Goal: Find specific page/section: Find specific page/section

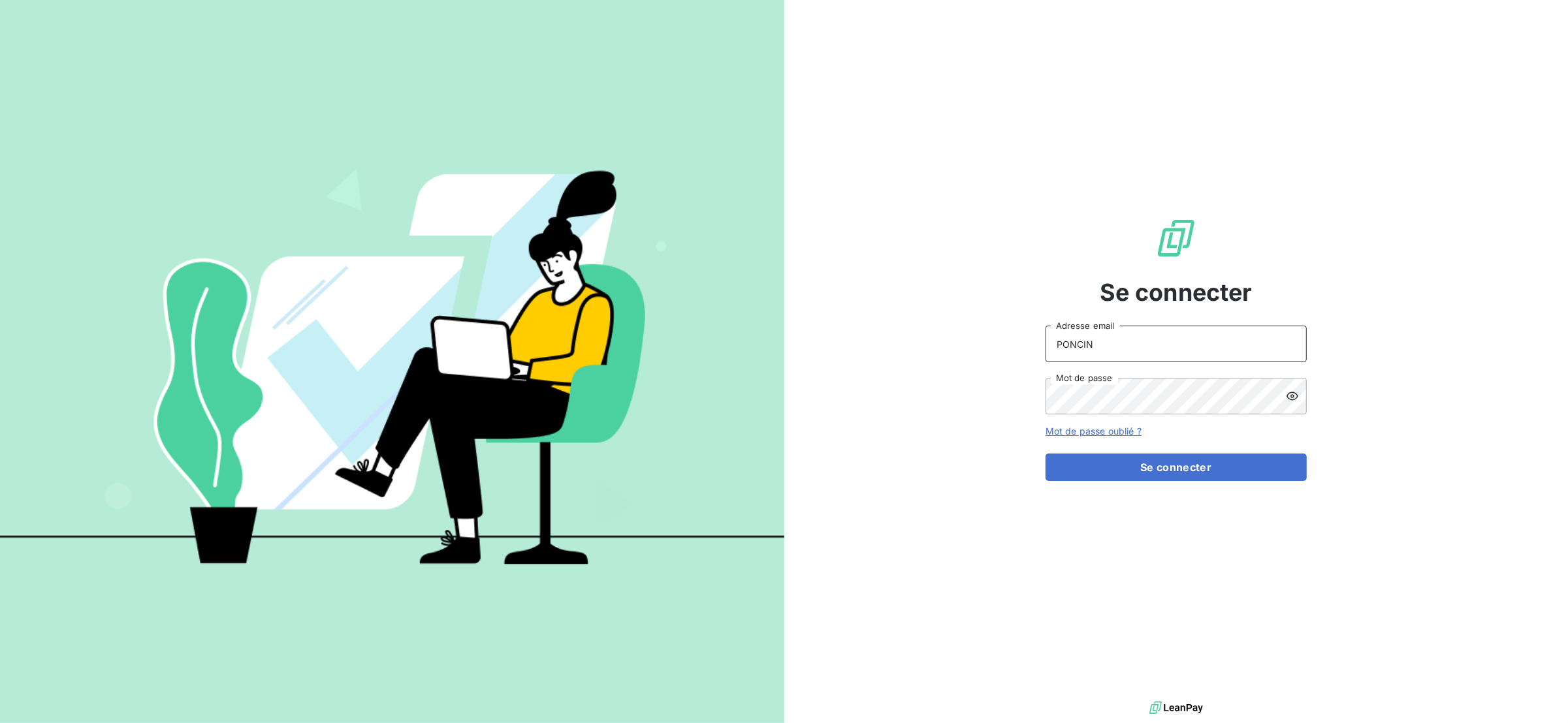
drag, startPoint x: 1138, startPoint y: 348, endPoint x: 977, endPoint y: 387, distance: 165.7
click at [984, 378] on div "Se connecter PONCIN Adresse email Mot de passe Mot de passe oublié ? Se connect…" at bounding box center [1176, 349] width 784 height 698
type input "[EMAIL_ADDRESS][DOMAIN_NAME]"
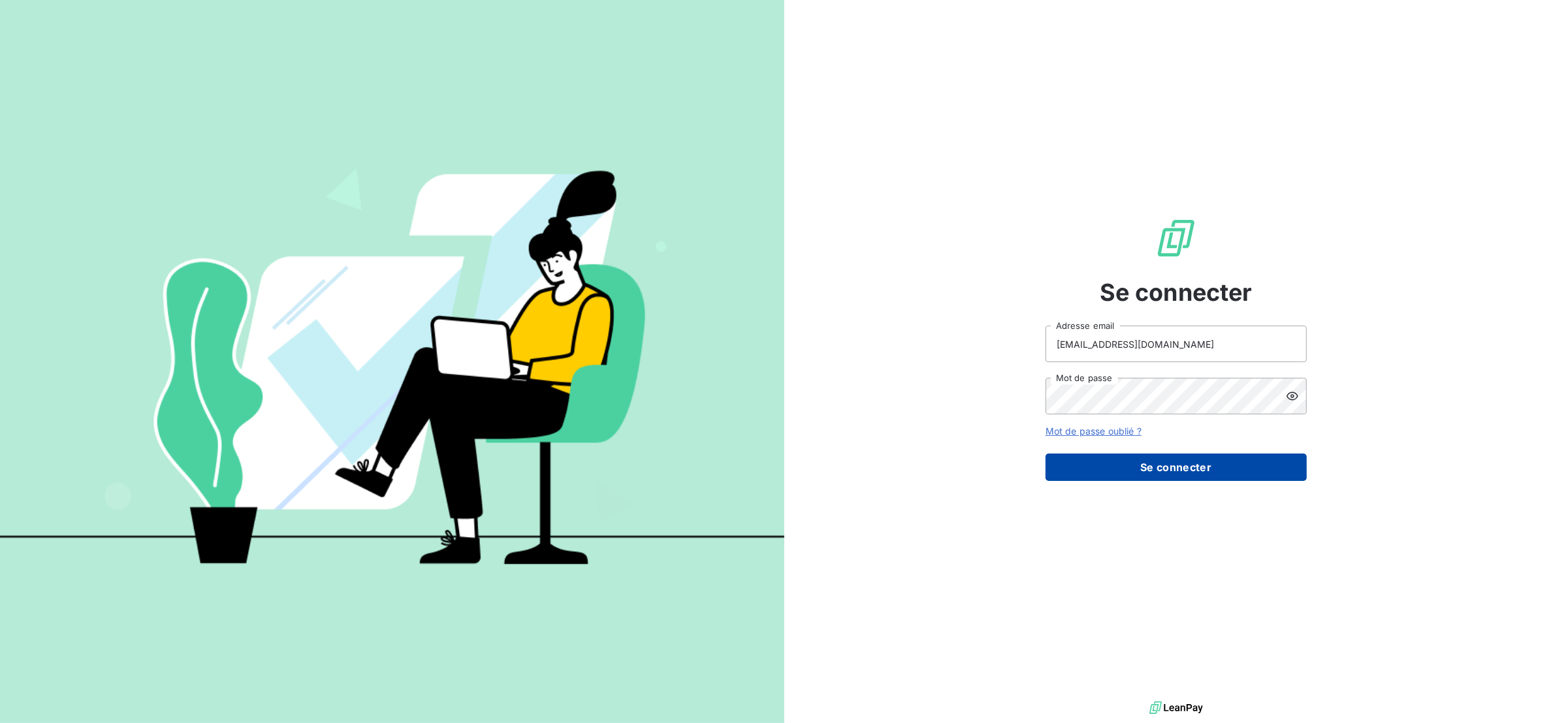
click at [1137, 466] on button "Se connecter" at bounding box center [1176, 467] width 261 height 28
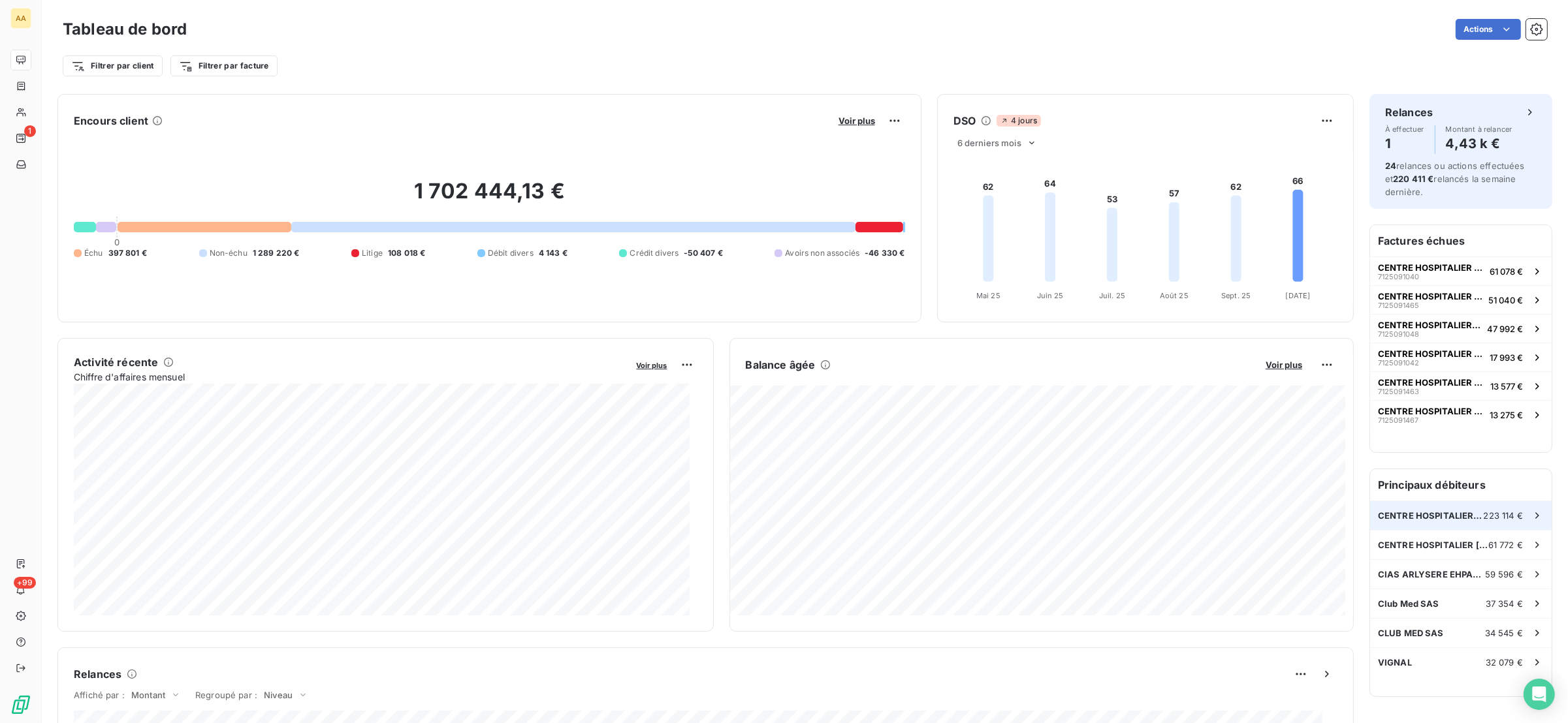
click at [1421, 508] on div "CENTRE HOSPITALIER [GEOGRAPHIC_DATA] 223 114 €" at bounding box center [1460, 515] width 182 height 28
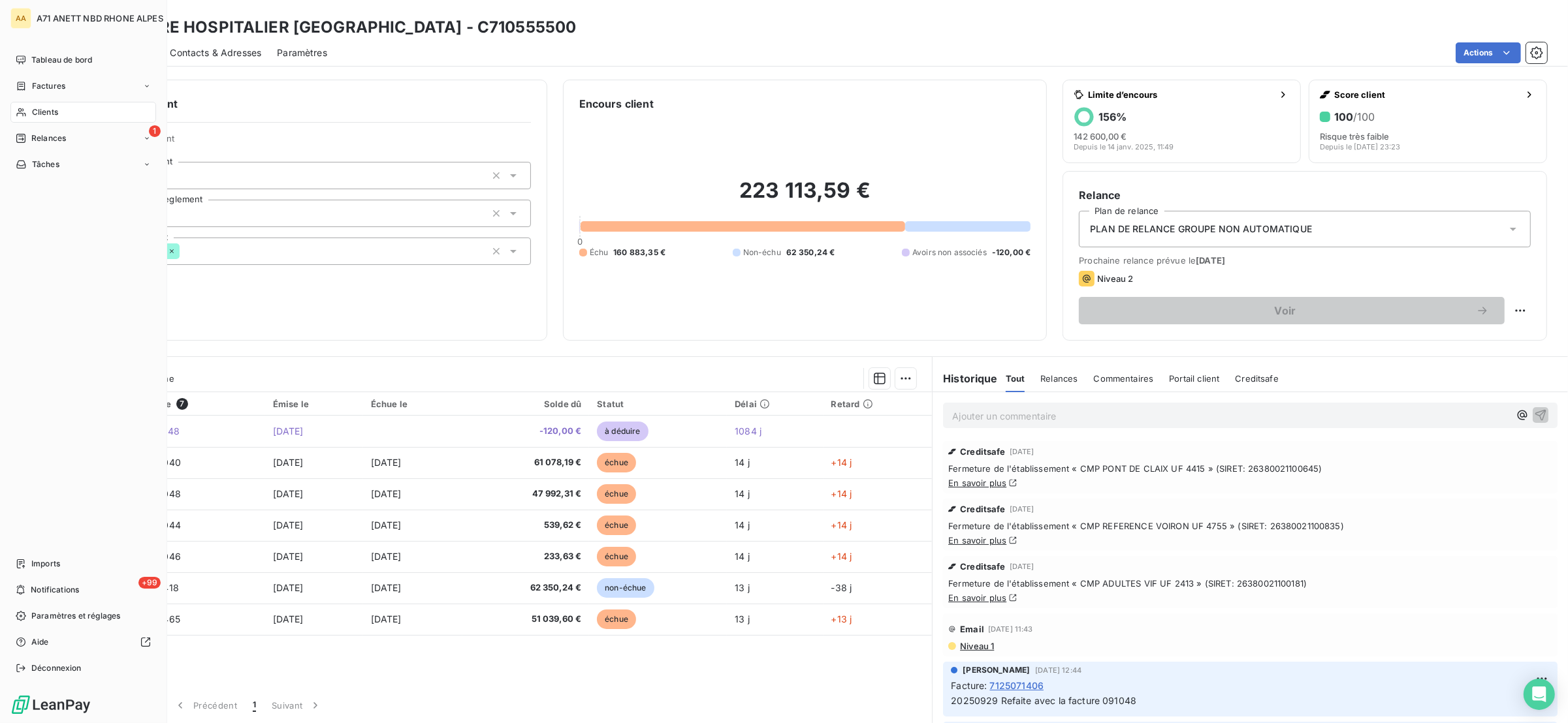
click at [37, 102] on div "Clients" at bounding box center [83, 112] width 146 height 21
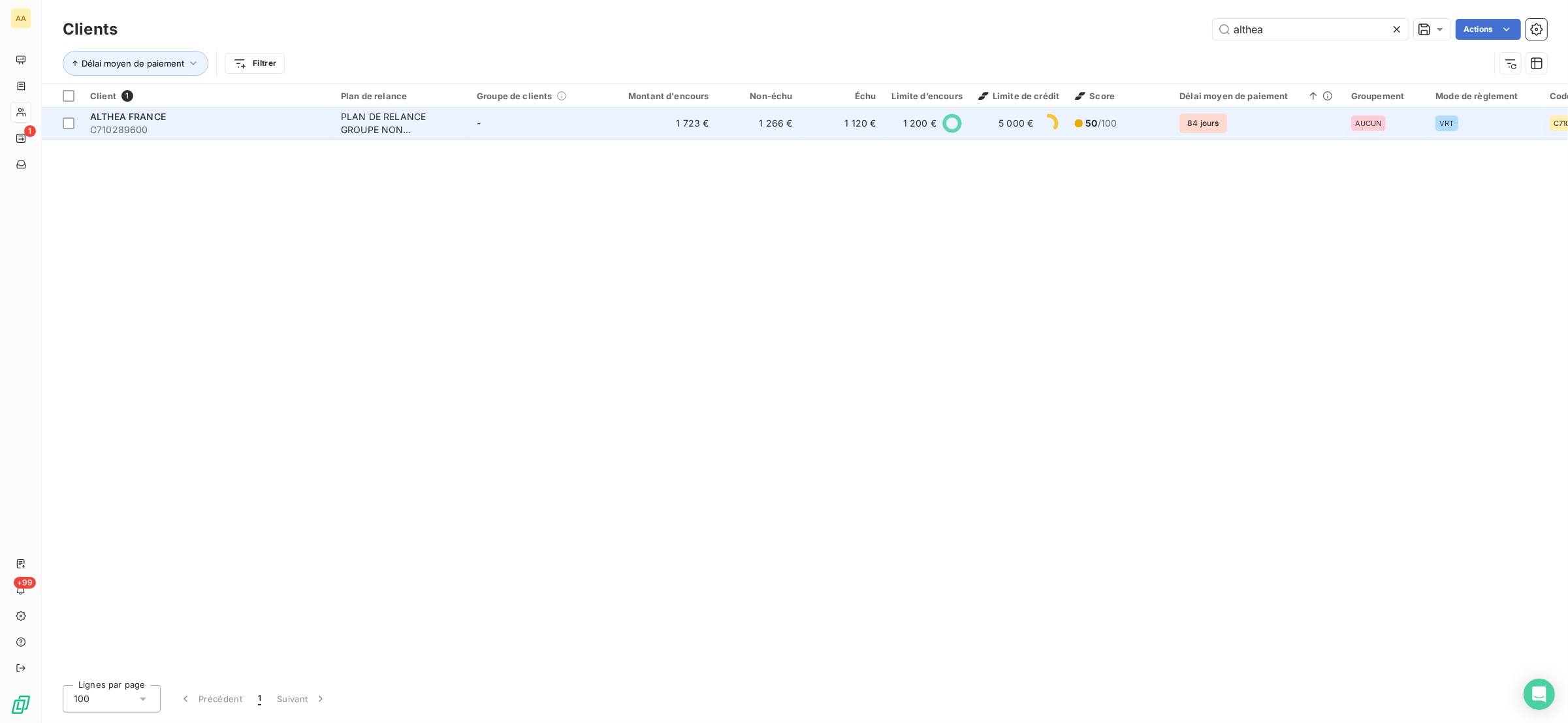
type input "althea"
click at [809, 133] on td "1 120 €" at bounding box center [842, 123] width 84 height 31
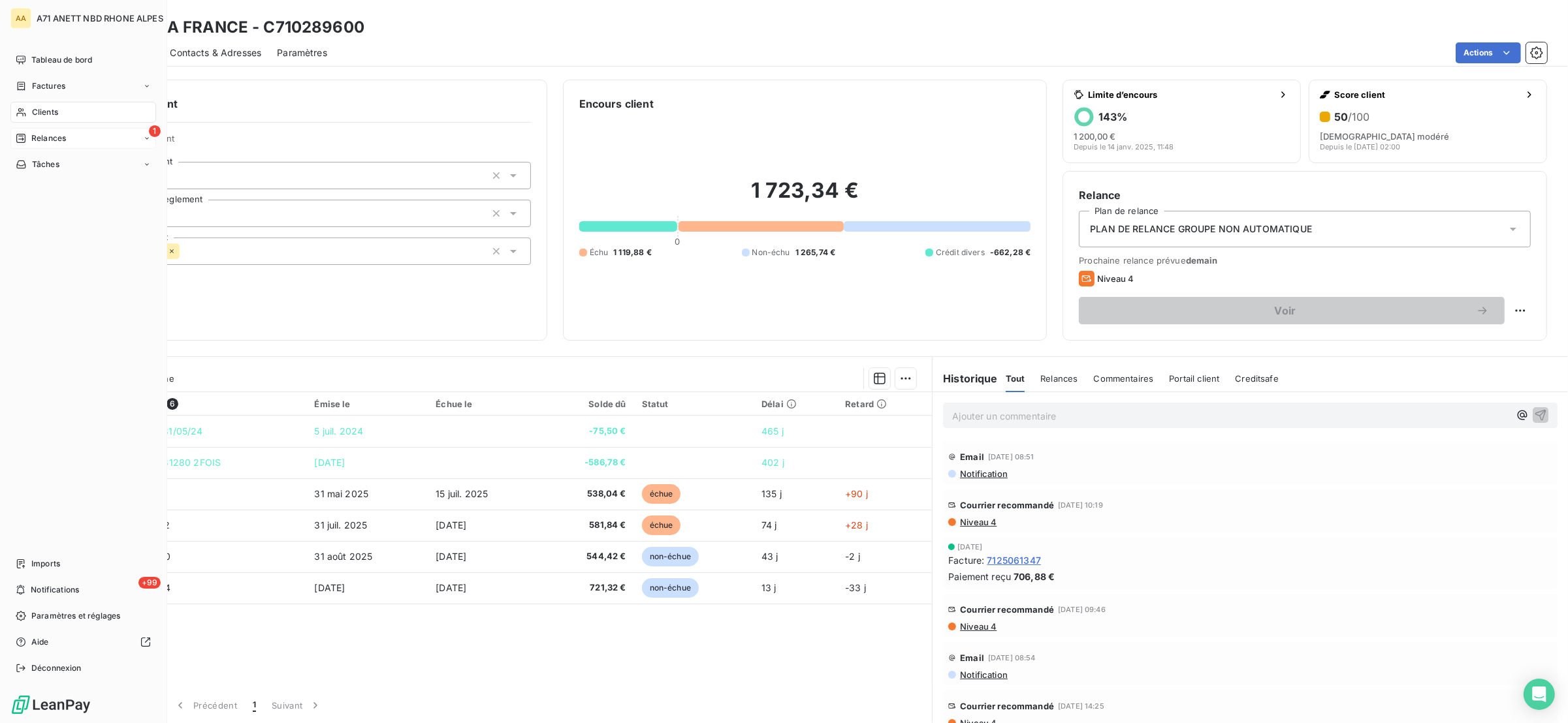
click at [28, 133] on div "Relances" at bounding box center [40, 138] width 50 height 12
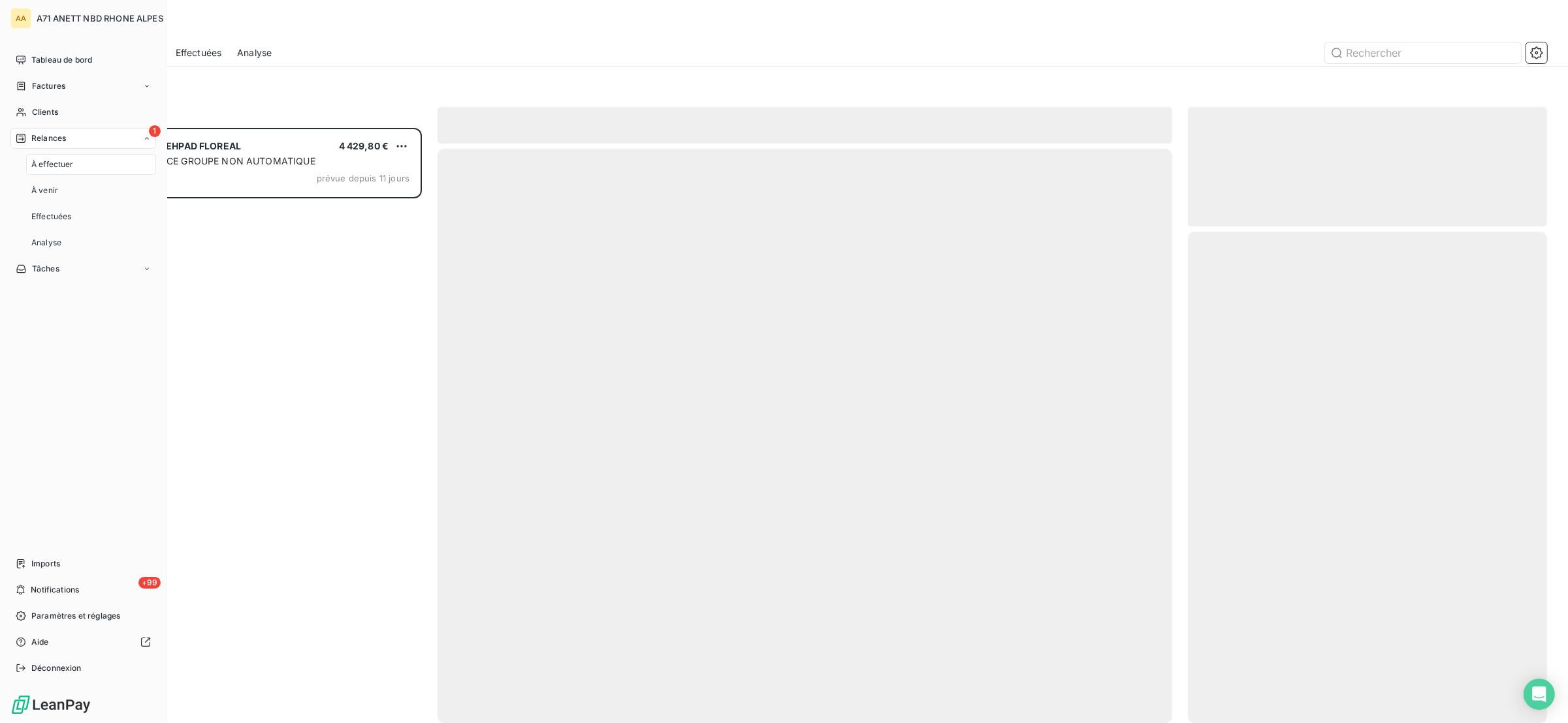
scroll to position [582, 345]
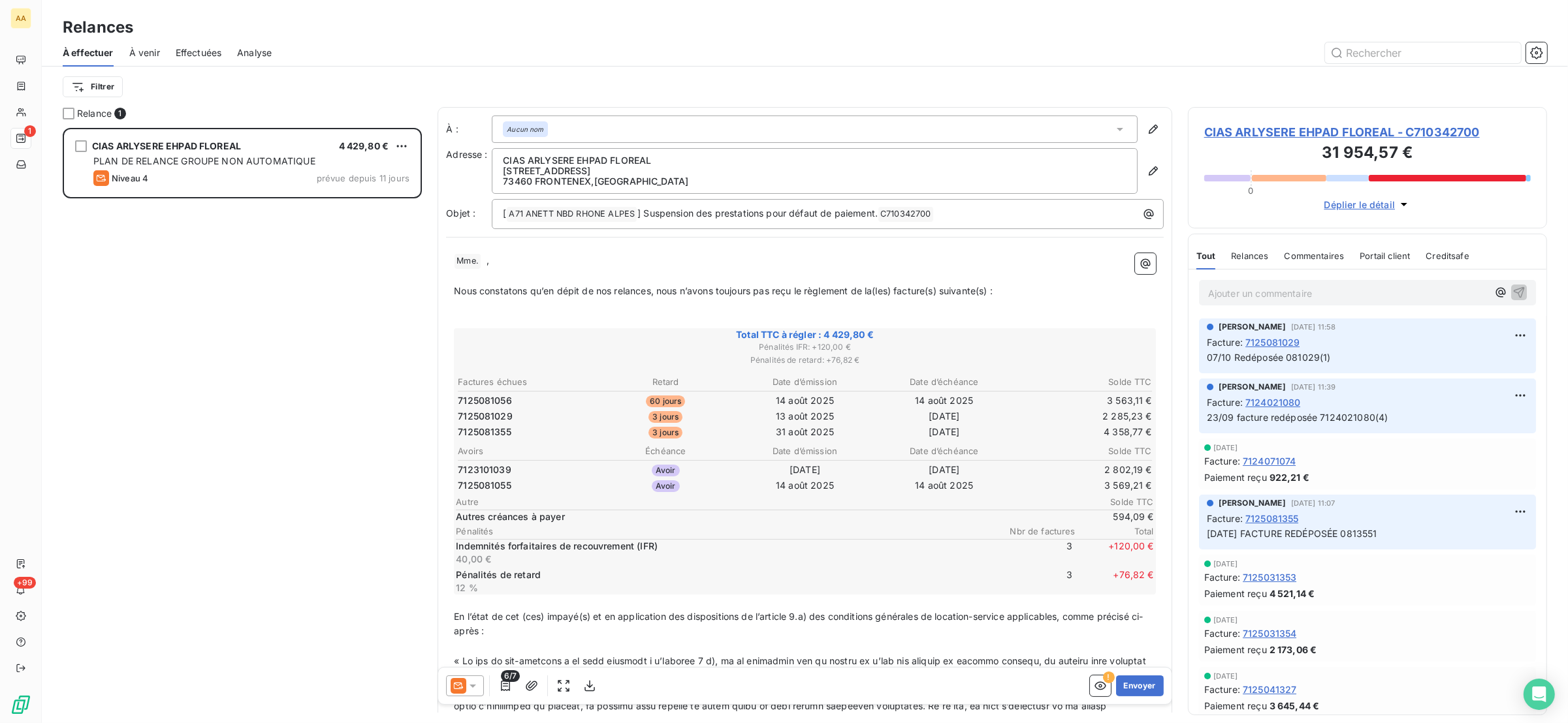
click at [222, 265] on div "CIAS ARLYSERE EHPAD FLOREAL 4 429,80 € PLAN DE RELANCE GROUPE NON AUTOMATIQUE N…" at bounding box center [242, 425] width 359 height 595
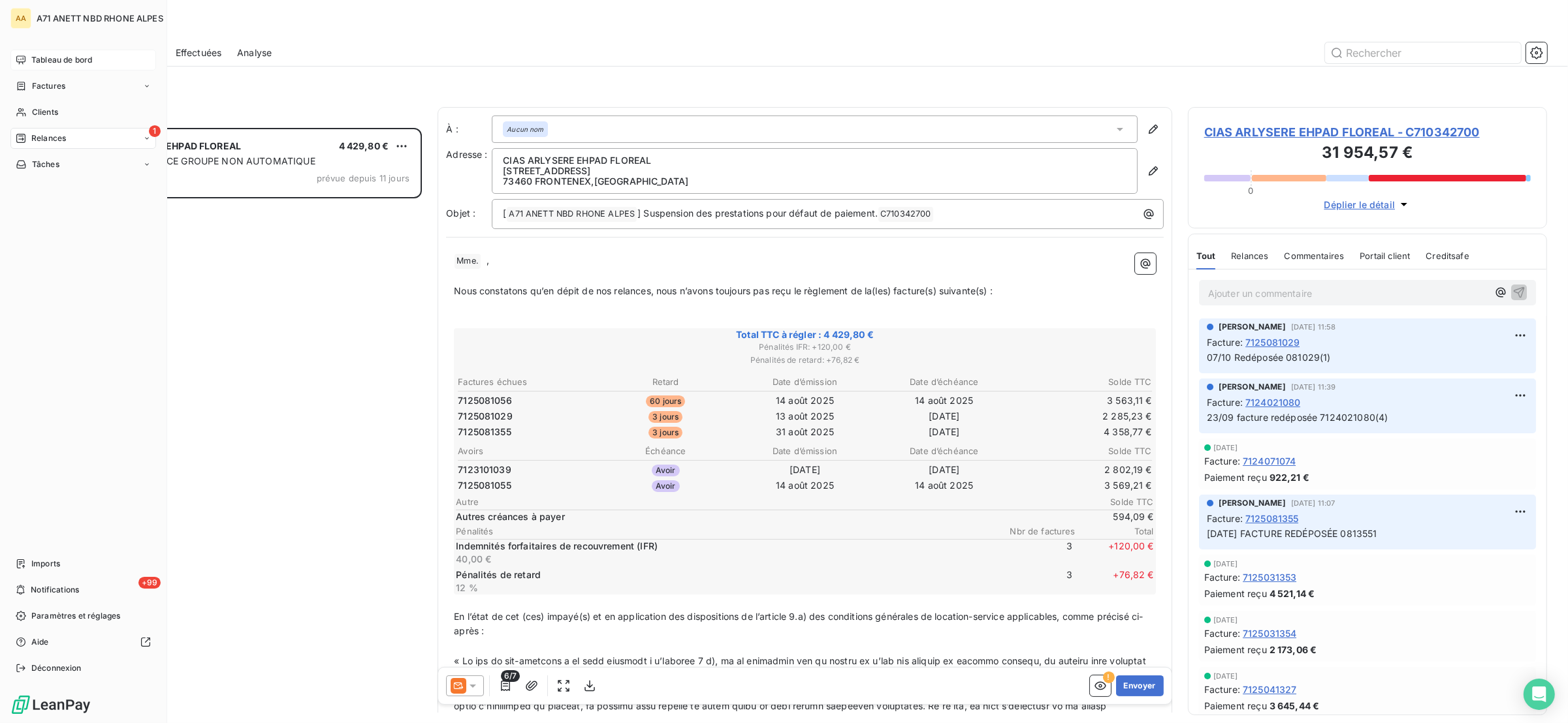
click at [27, 53] on div "Tableau de bord" at bounding box center [83, 60] width 146 height 21
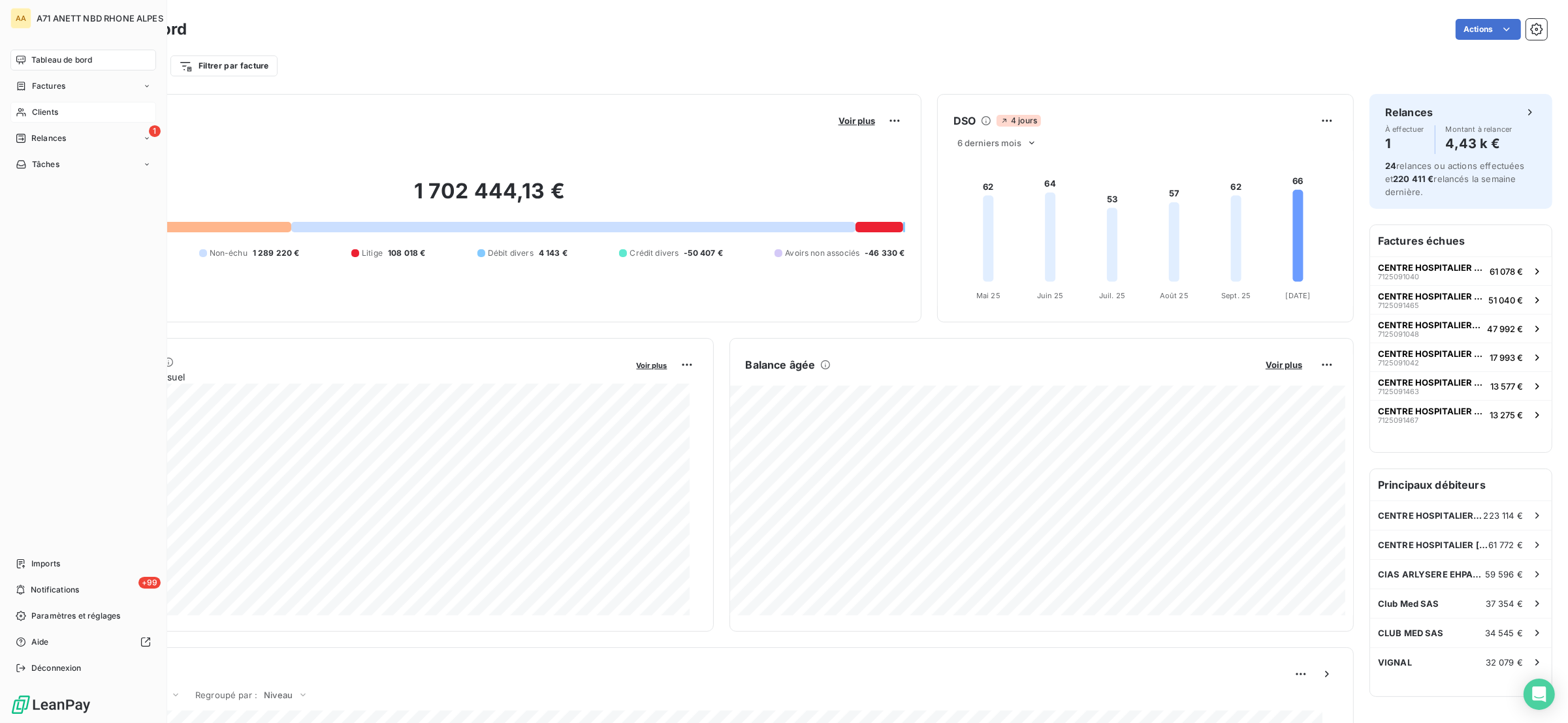
click at [32, 113] on span "Clients" at bounding box center [45, 112] width 26 height 12
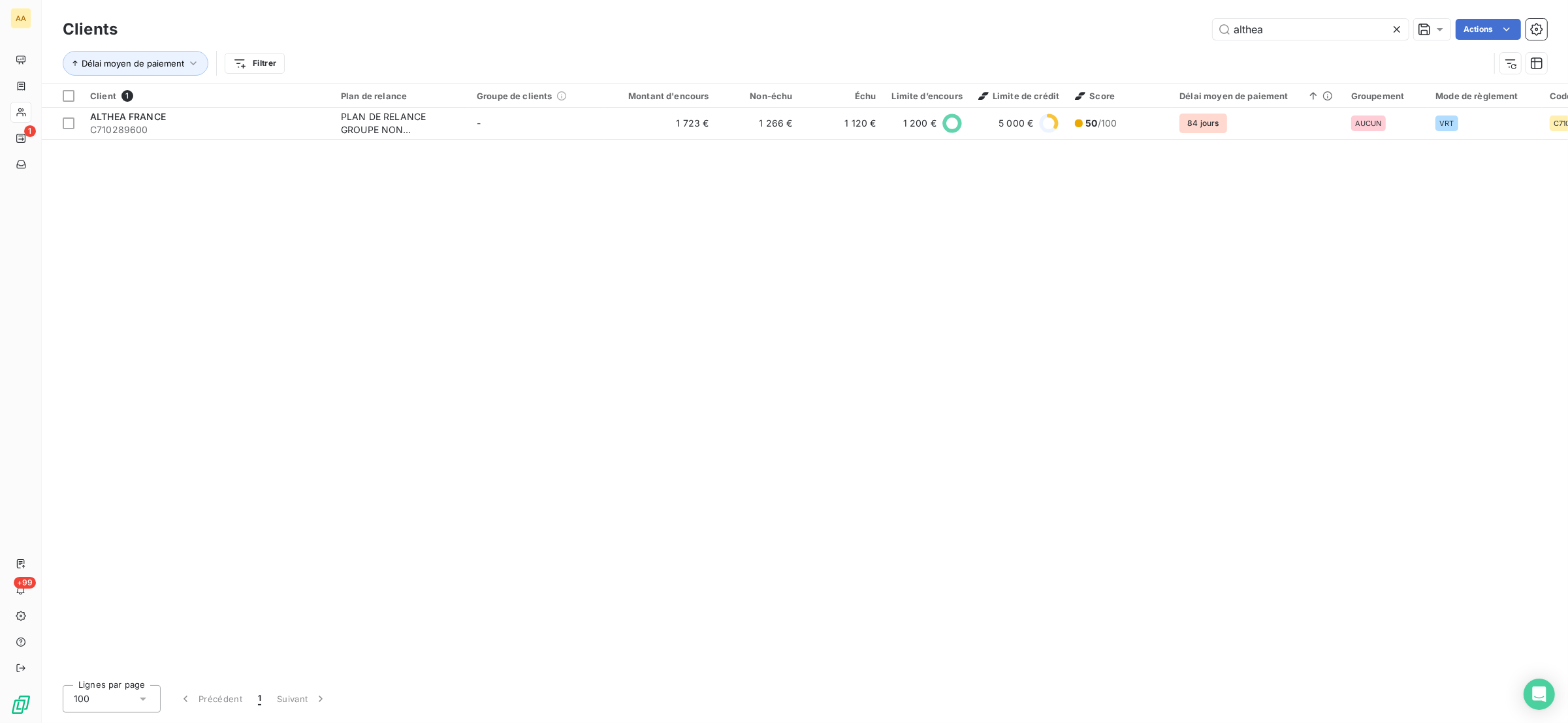
drag, startPoint x: 1278, startPoint y: 22, endPoint x: 1307, endPoint y: 52, distance: 41.7
click at [1138, 31] on div "althea Actions" at bounding box center [840, 29] width 1413 height 21
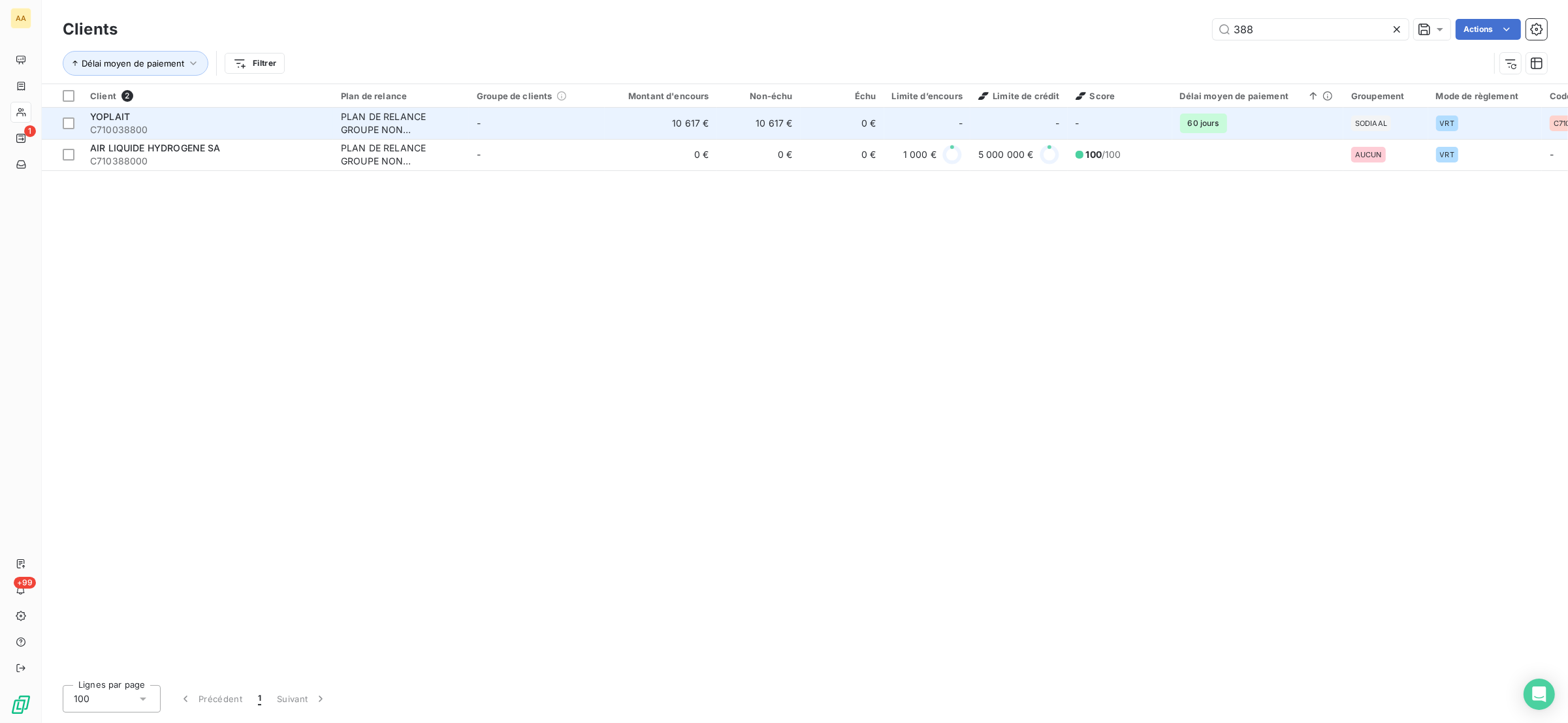
type input "388"
click at [288, 119] on div "YOPLAIT" at bounding box center [208, 117] width 235 height 13
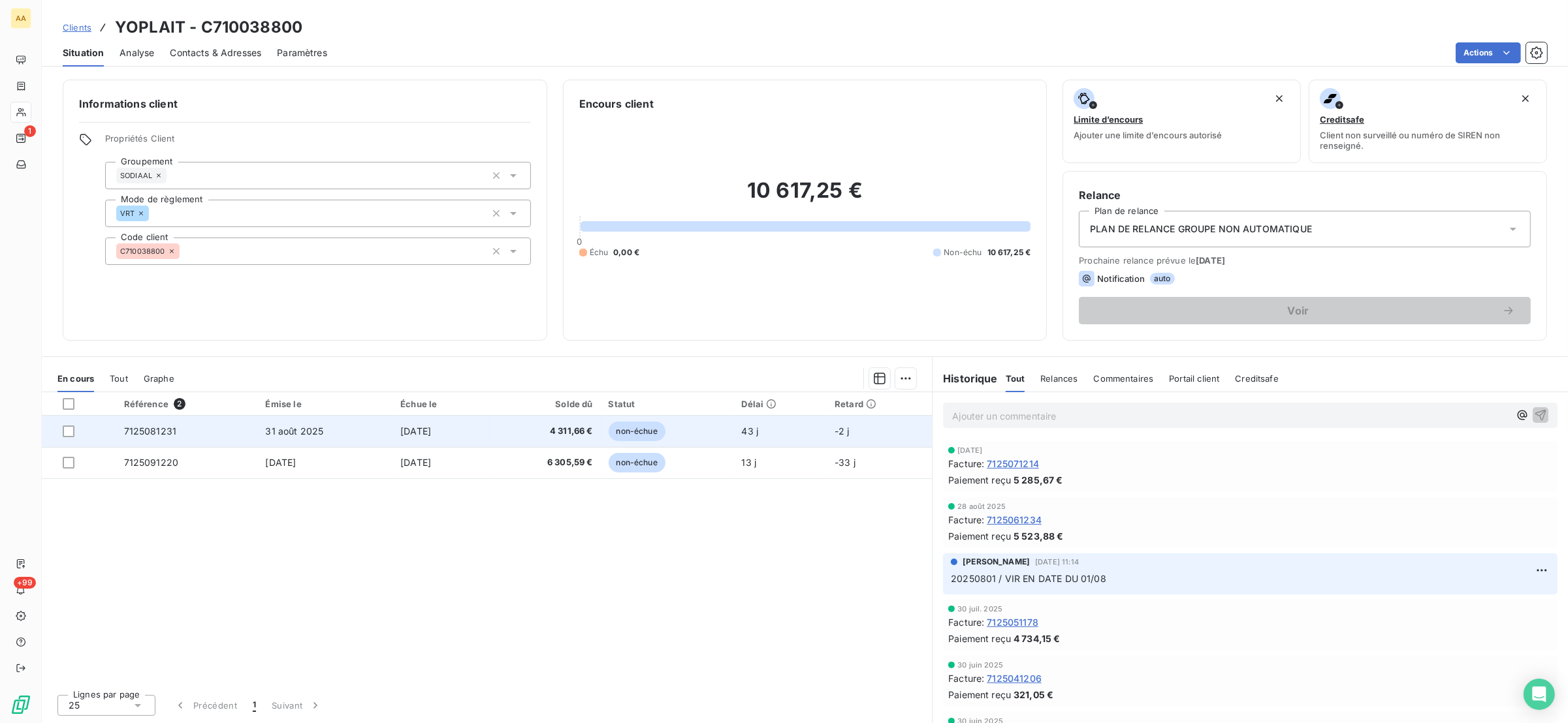
click at [228, 437] on td "7125081231" at bounding box center [187, 431] width 141 height 31
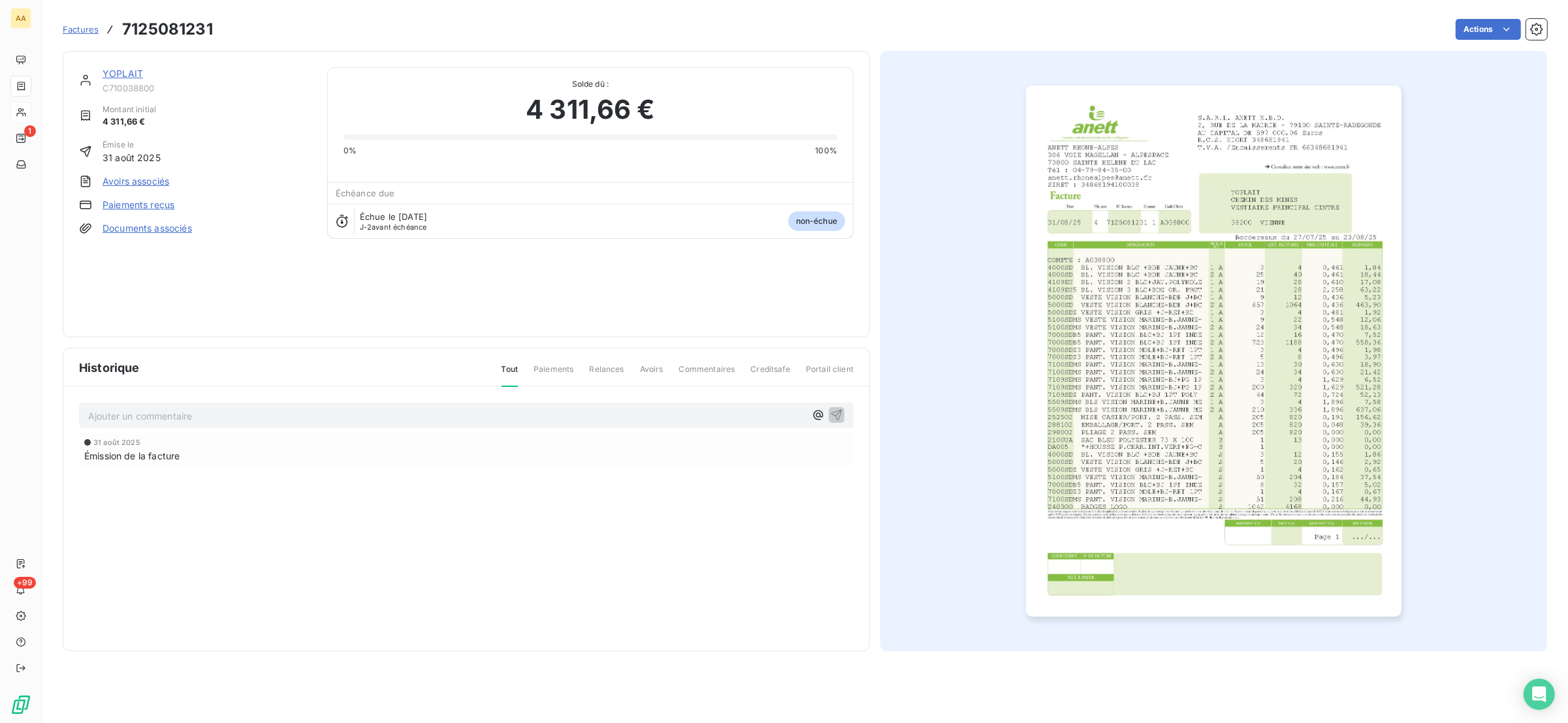
click at [1171, 299] on img "button" at bounding box center [1214, 351] width 376 height 531
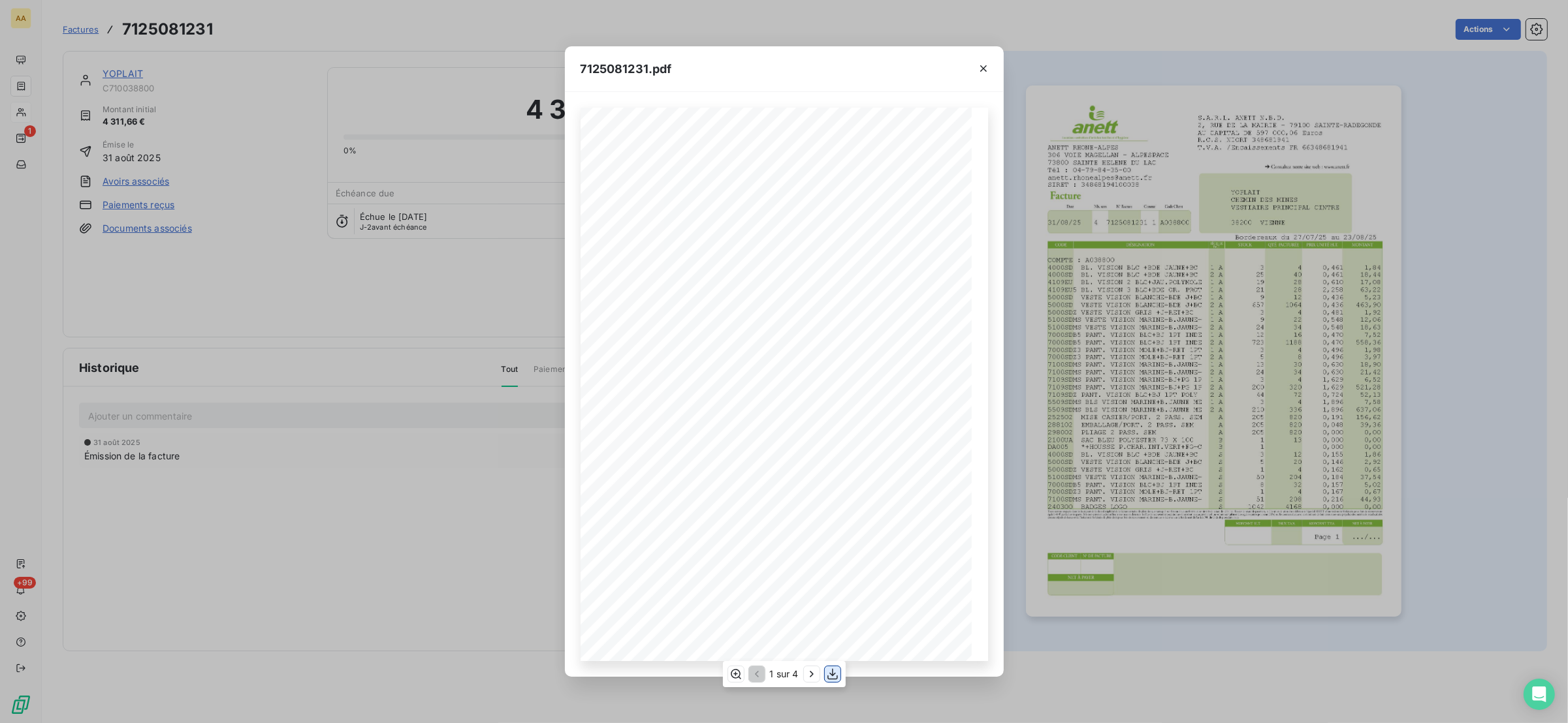
click at [838, 674] on icon "button" at bounding box center [833, 674] width 13 height 13
drag, startPoint x: 20, startPoint y: 134, endPoint x: 18, endPoint y: 120, distance: 14.1
click at [18, 135] on div "7125081231.pdf S.A.R.L. ANETT N.B.D. [STREET_ADDRESS] AU CAPITAL DE 597 000,06 …" at bounding box center [784, 362] width 1568 height 723
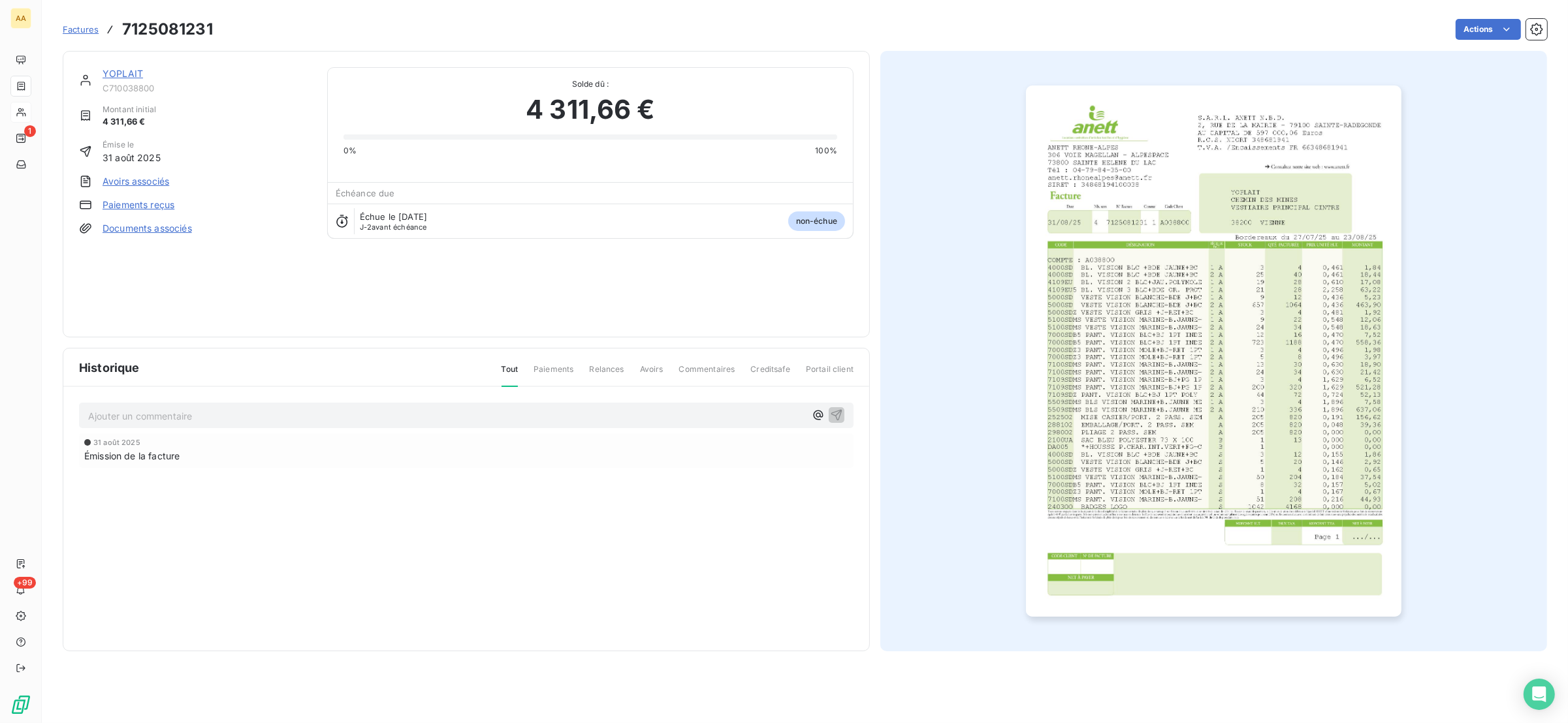
click at [18, 114] on div "7125081231.pdf S.A.R.L. ANETT N.B.D. [STREET_ADDRESS] AU CAPITAL DE 597 000,06 …" at bounding box center [784, 362] width 1568 height 723
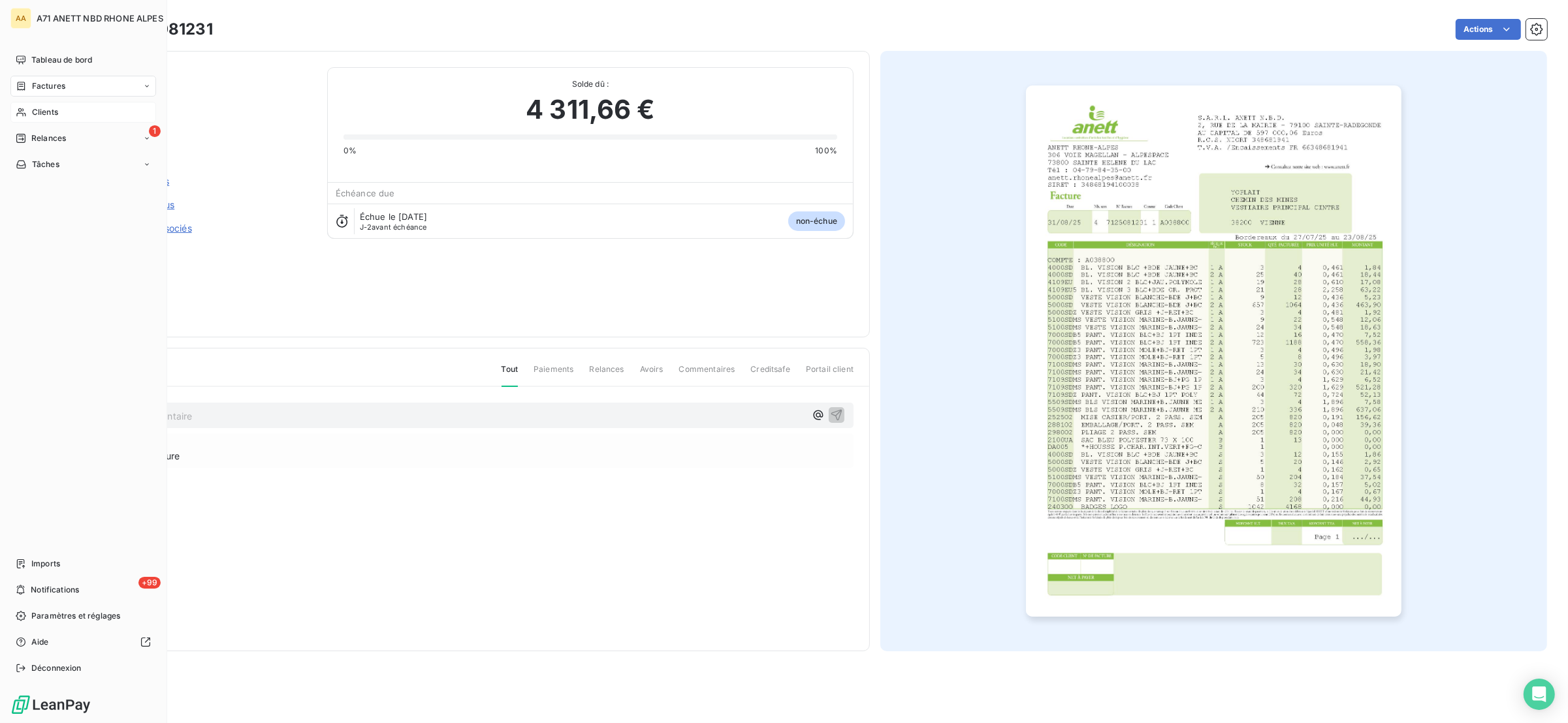
click at [25, 110] on icon at bounding box center [20, 112] width 11 height 10
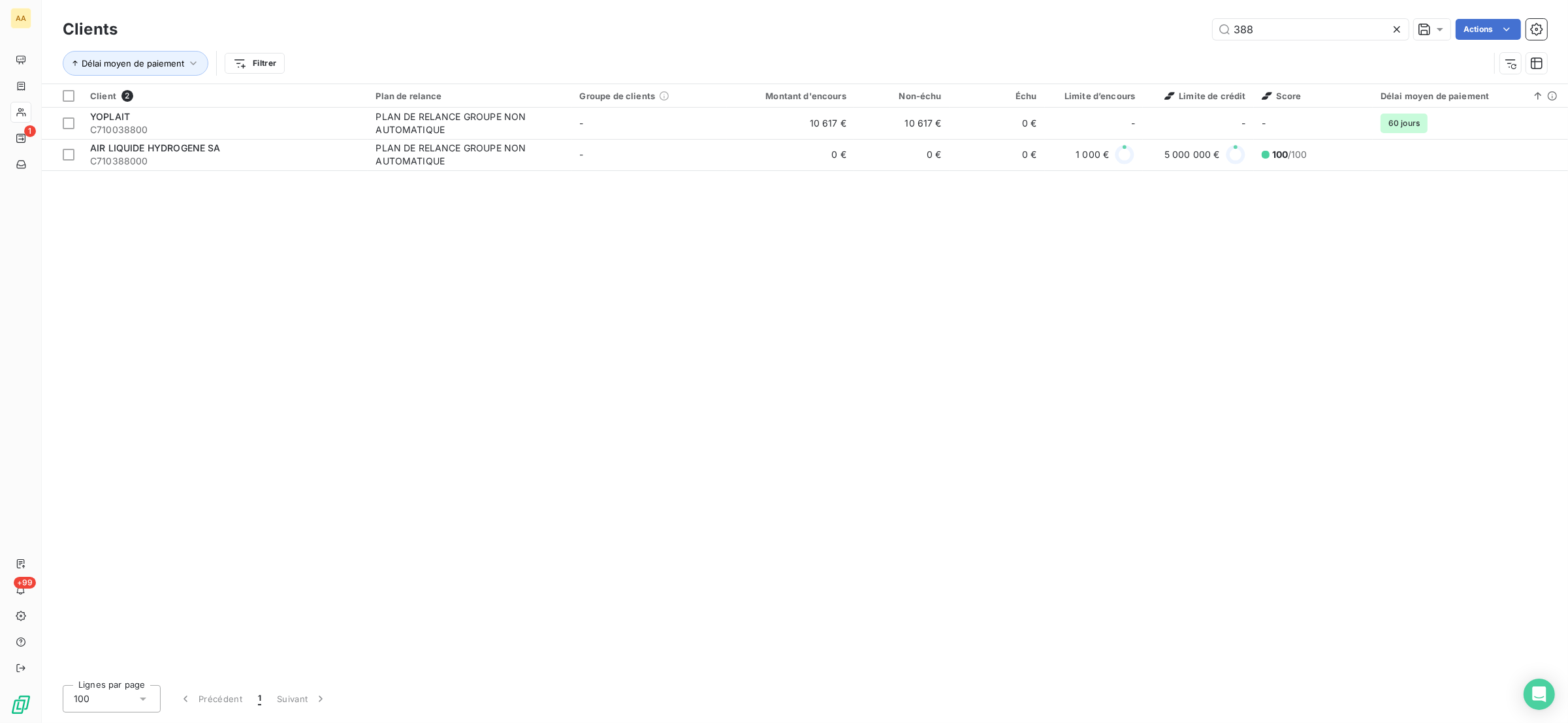
drag, startPoint x: 1307, startPoint y: 38, endPoint x: 1165, endPoint y: 26, distance: 142.5
click at [1165, 26] on div "388 Actions" at bounding box center [840, 29] width 1413 height 21
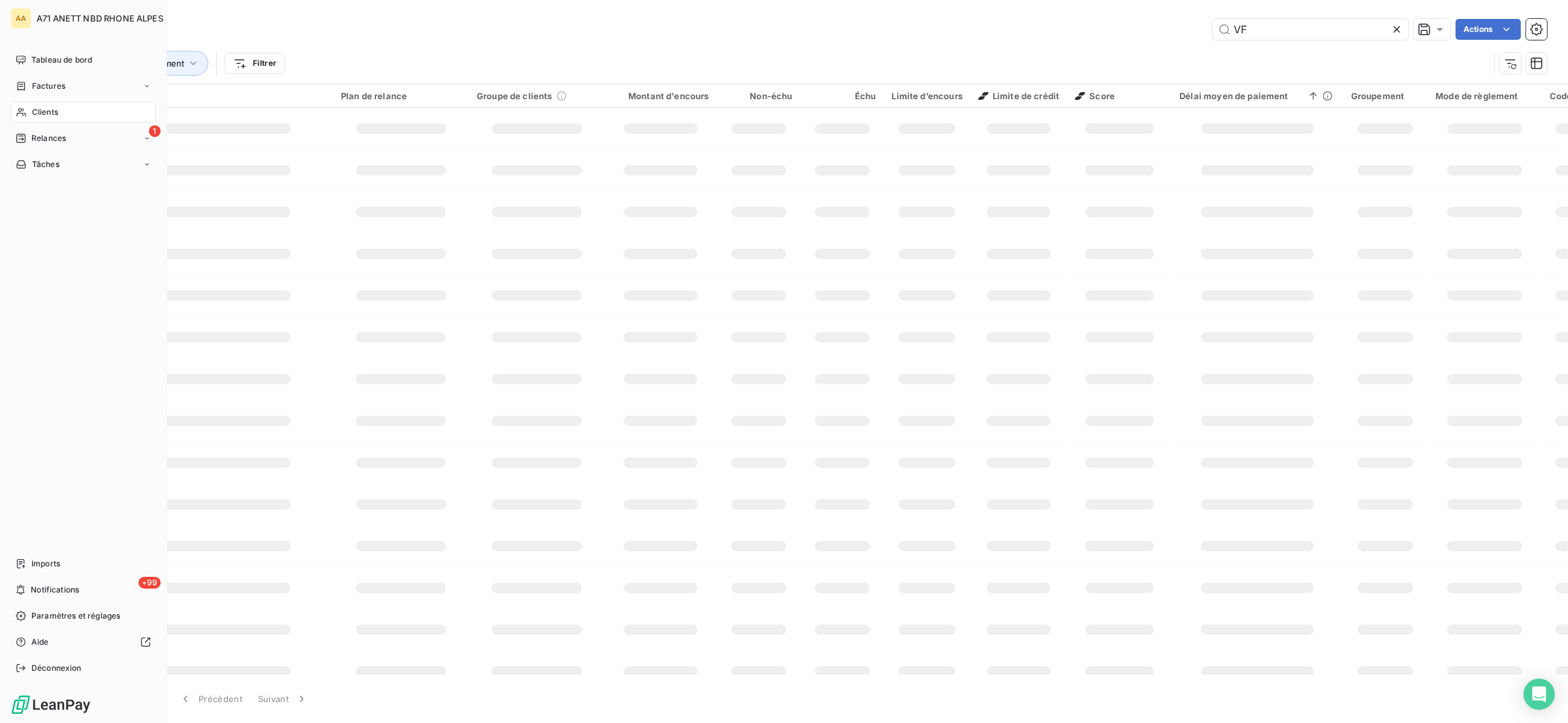
type input "V"
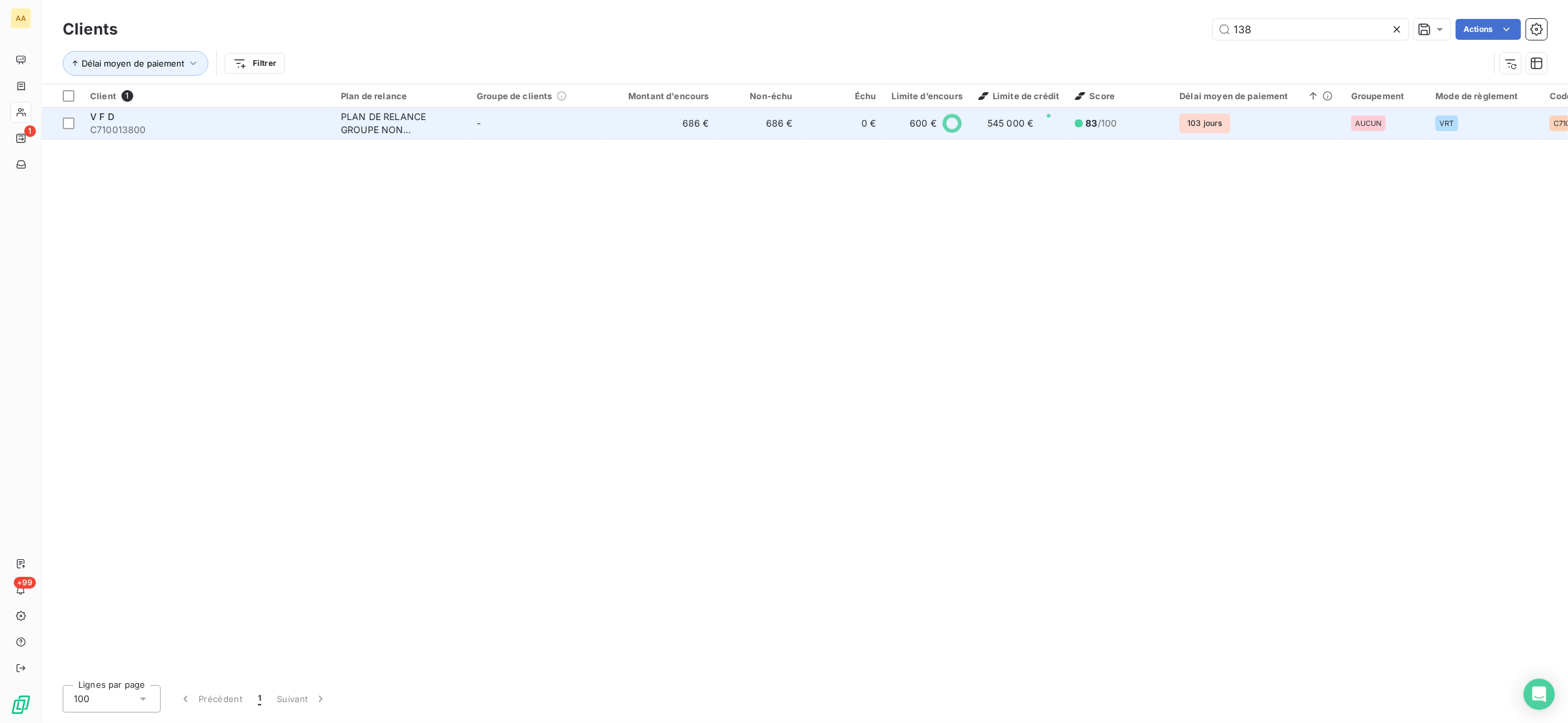
type input "138"
click at [575, 128] on td "-" at bounding box center [537, 123] width 136 height 31
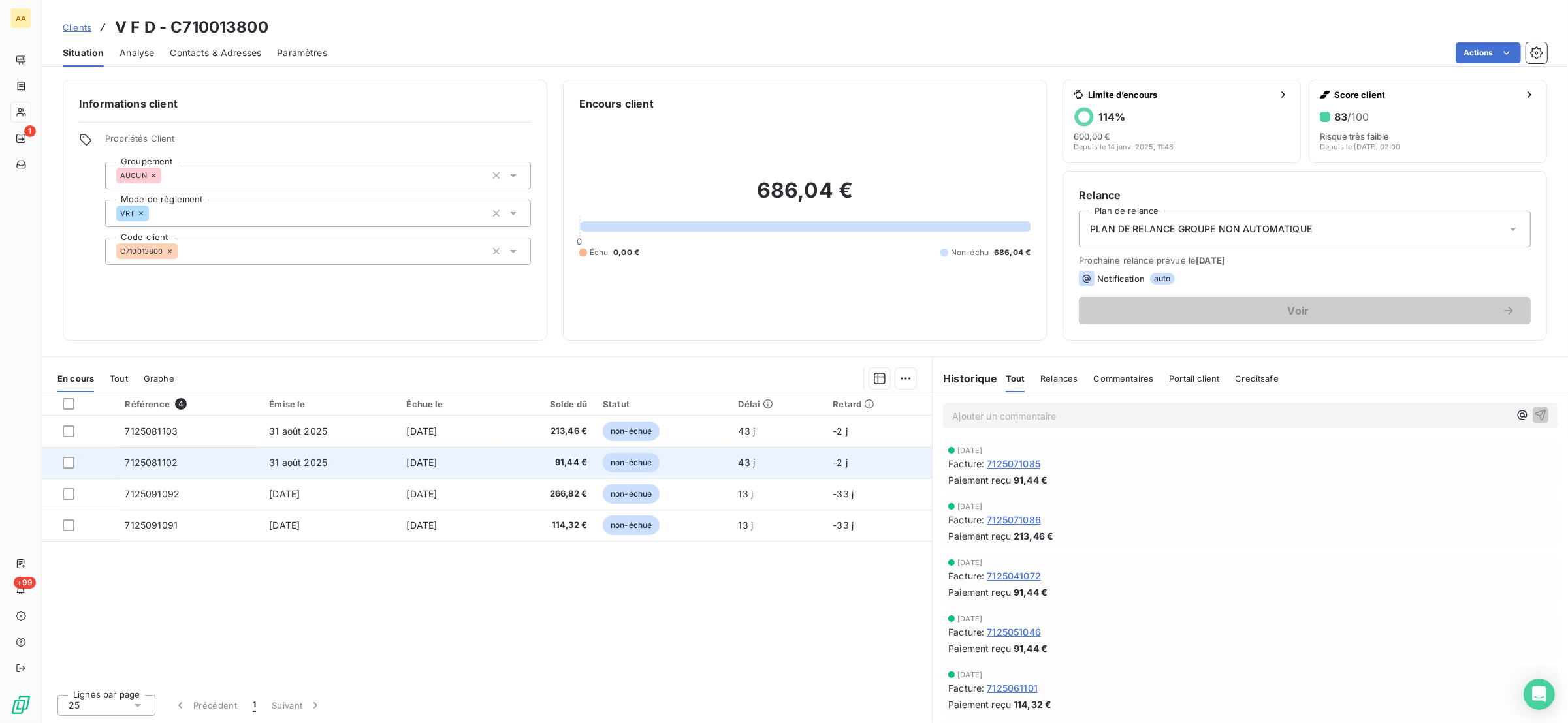
click at [586, 465] on span "91,44 €" at bounding box center [546, 463] width 83 height 13
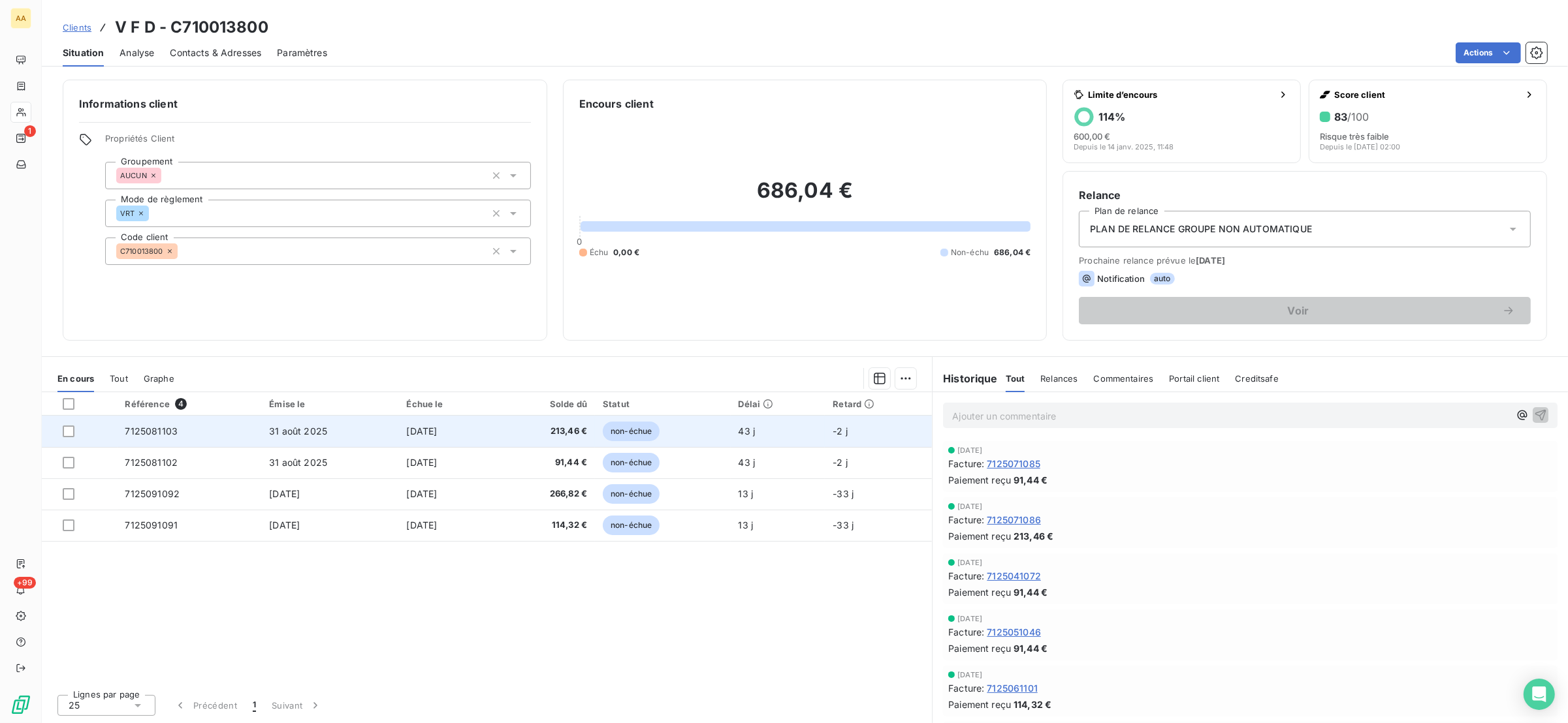
click at [587, 432] on span "213,46 €" at bounding box center [546, 431] width 83 height 13
